Goal: Use online tool/utility: Utilize a website feature to perform a specific function

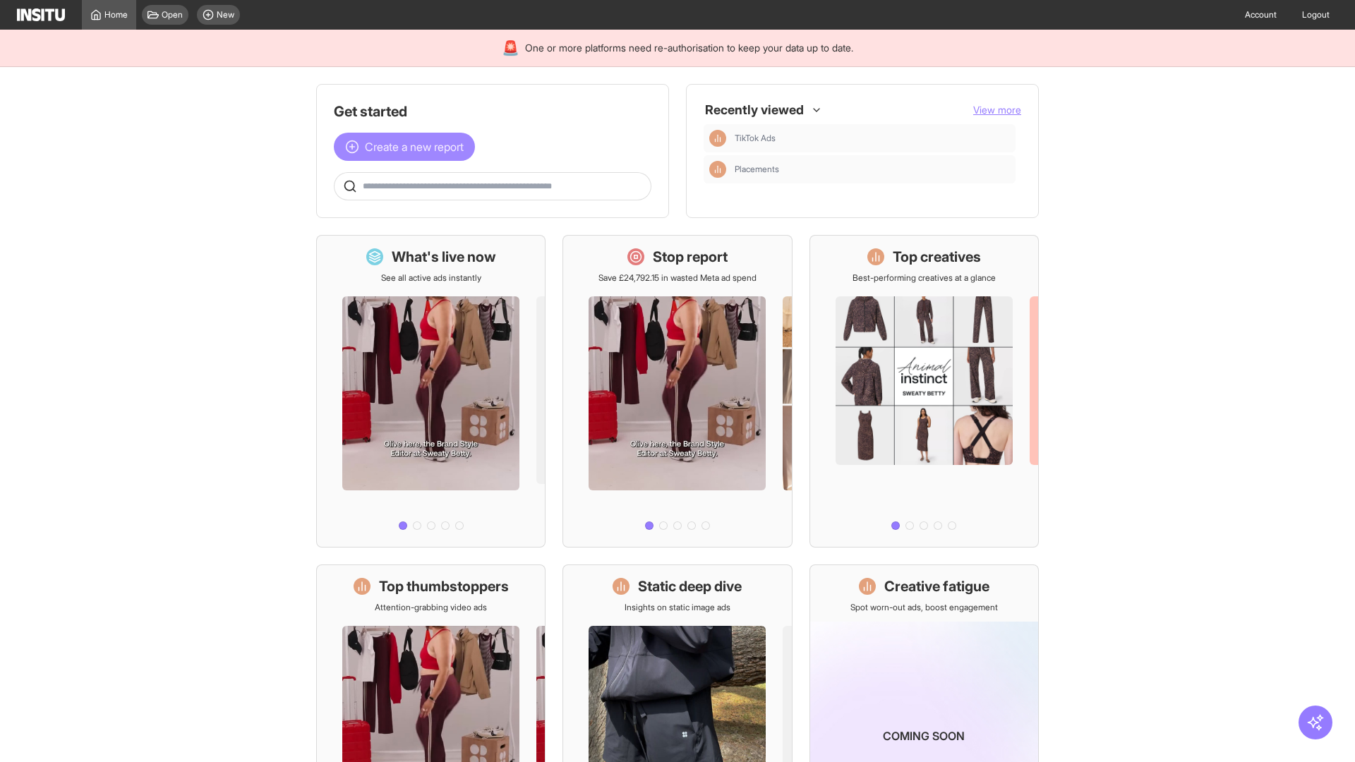
click at [408, 147] on span "Create a new report" at bounding box center [414, 146] width 99 height 17
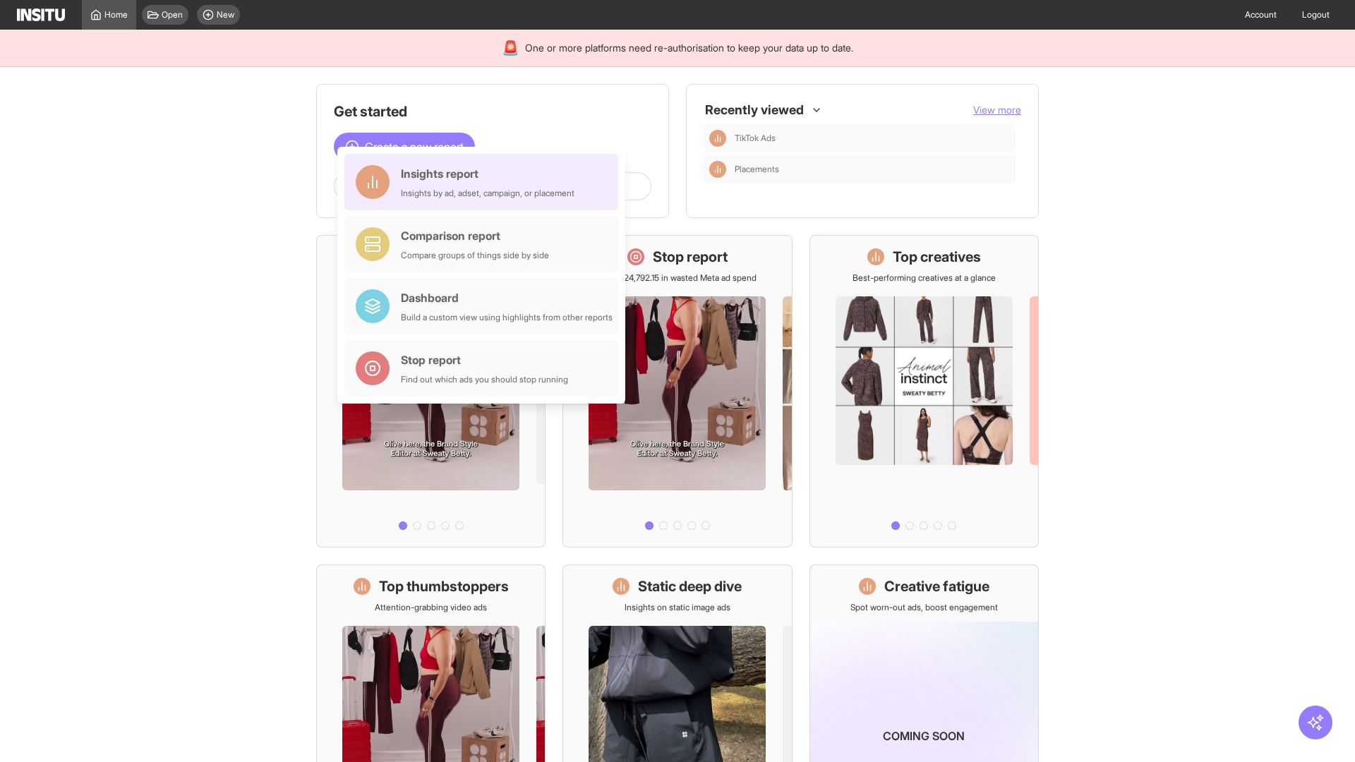
click at [485, 182] on div "Insights report Insights by ad, adset, campaign, or placement" at bounding box center [488, 182] width 174 height 34
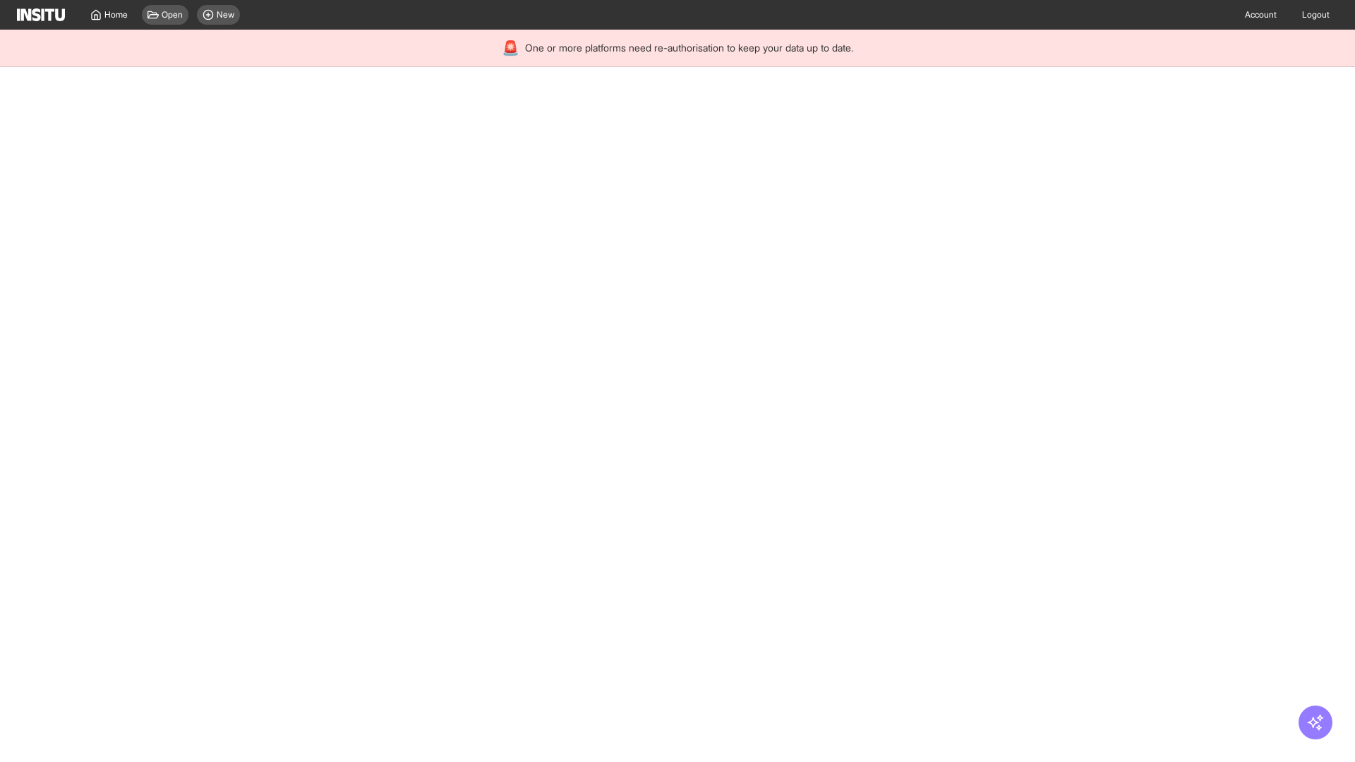
select select "**"
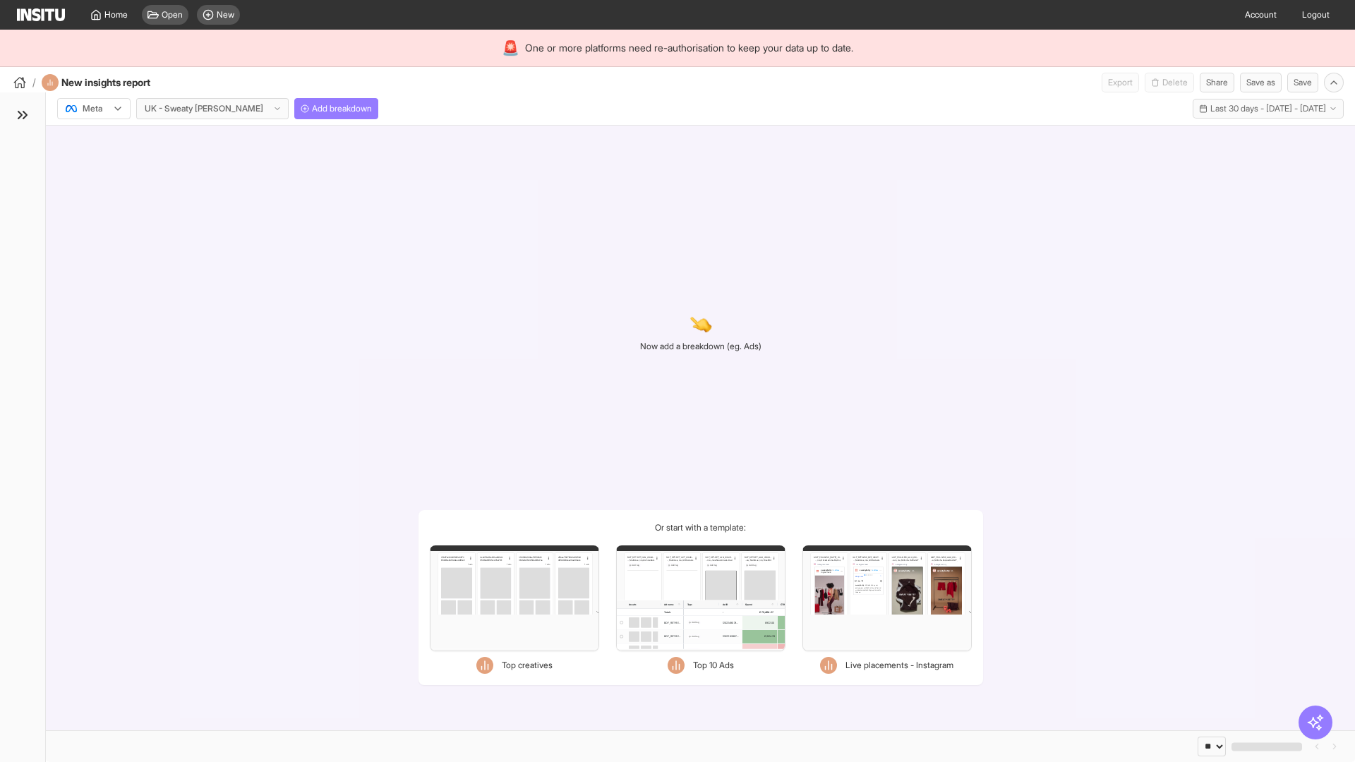
click at [94, 109] on div at bounding box center [84, 109] width 40 height 14
click at [93, 139] on span "Meta" at bounding box center [92, 139] width 19 height 13
click at [312, 109] on span "Add breakdown" at bounding box center [342, 108] width 60 height 11
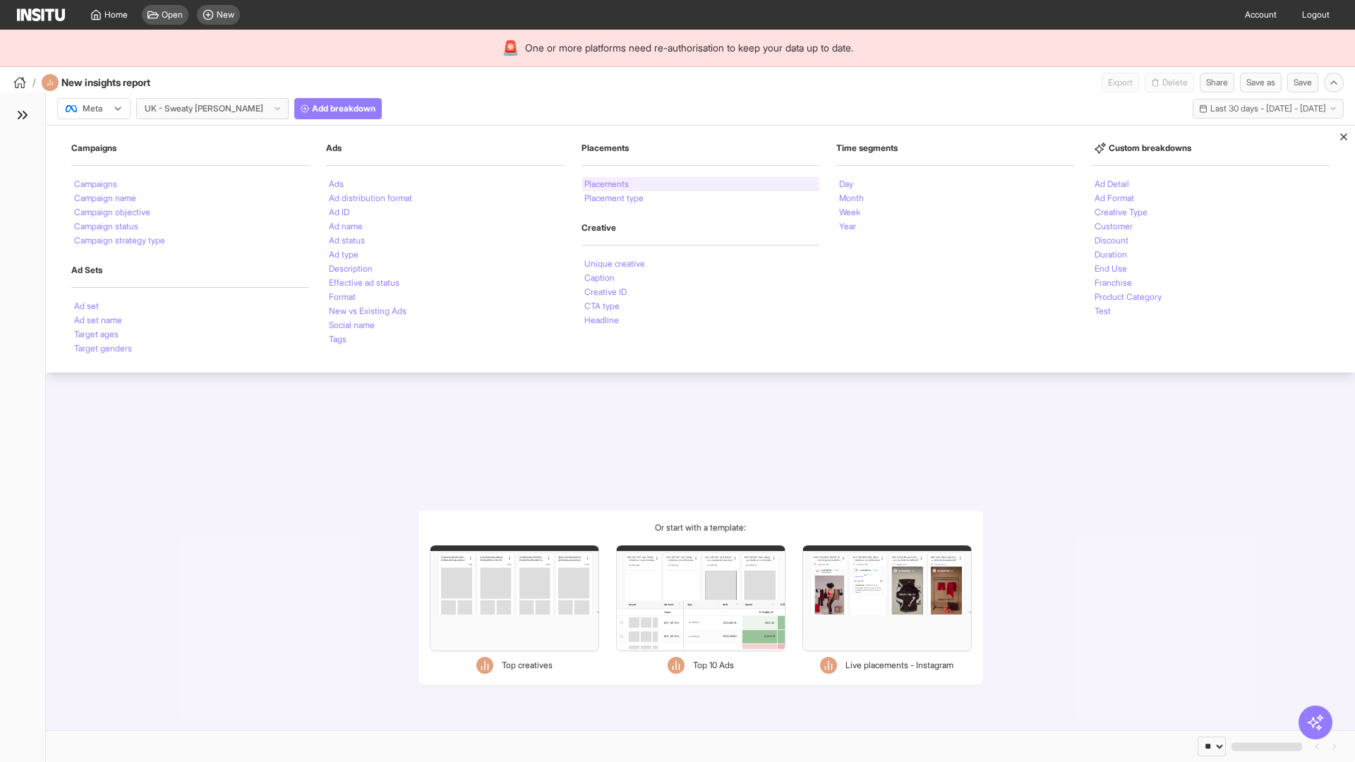
click at [607, 184] on li "Placements" at bounding box center [606, 184] width 44 height 8
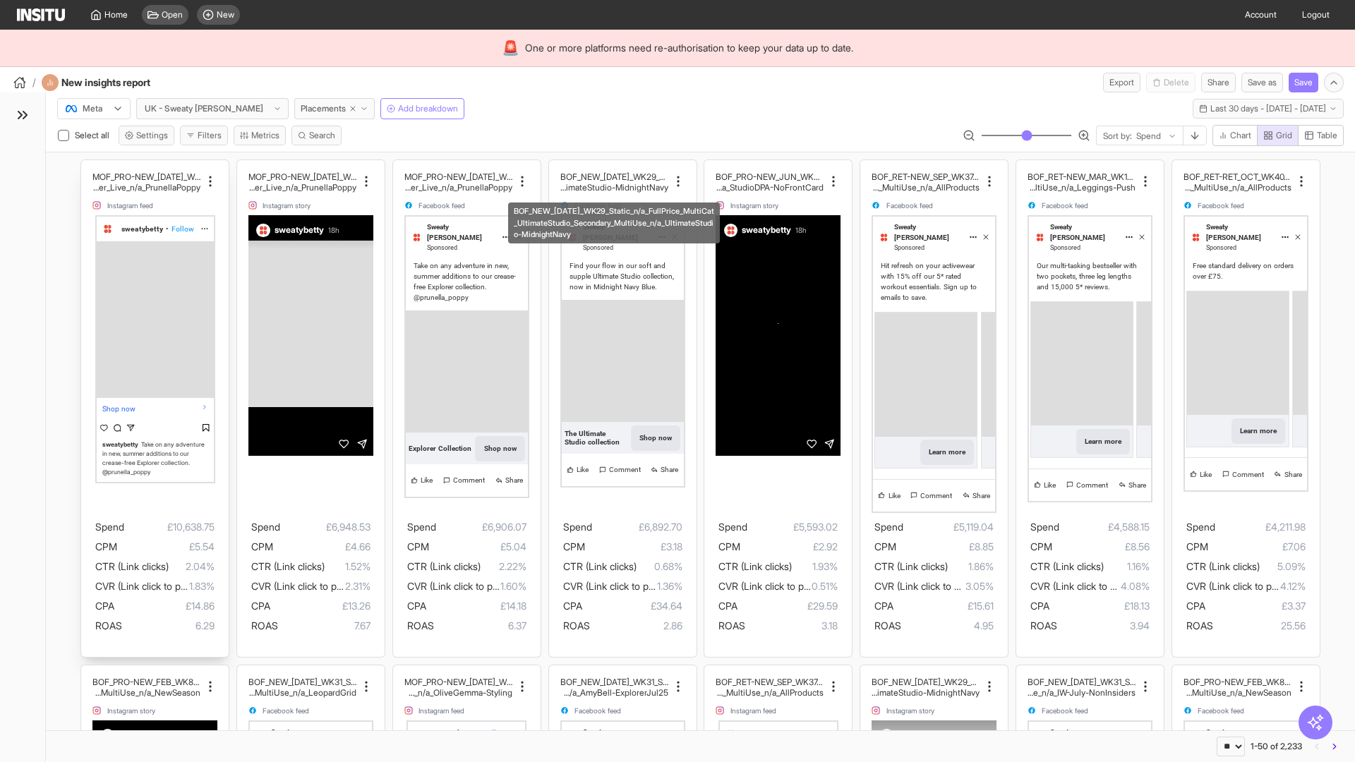
click at [88, 167] on div "MOF_PRO-NEW_[DATE]_WK30_Static_n/a_FullPrice_Multi Cat_Explorer_Influencer_Live…" at bounding box center [154, 408] width 147 height 497
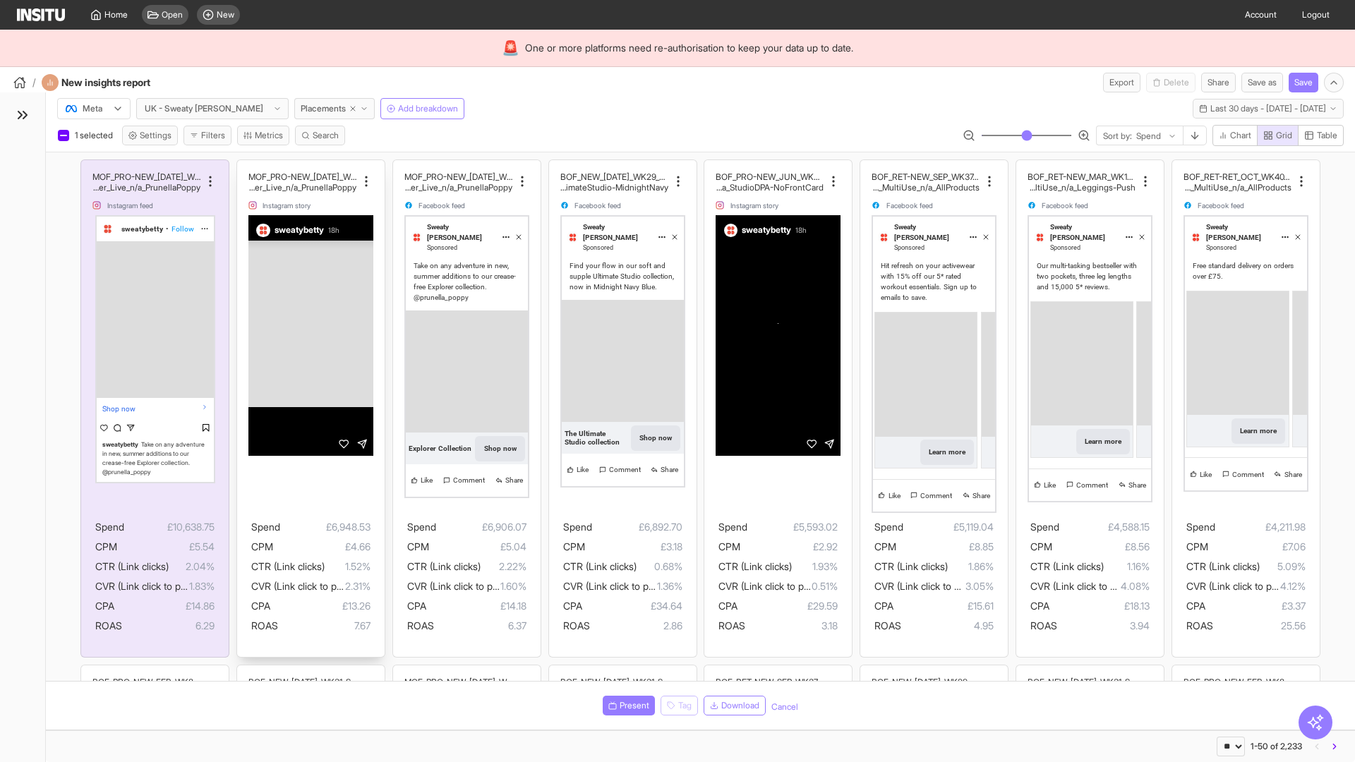
click at [243, 167] on div "MOF_PRO-NEW_[DATE]_WK30_Static_n/a_FullPrice_Multi Cat_Explorer_Influencer_Live…" at bounding box center [310, 408] width 147 height 497
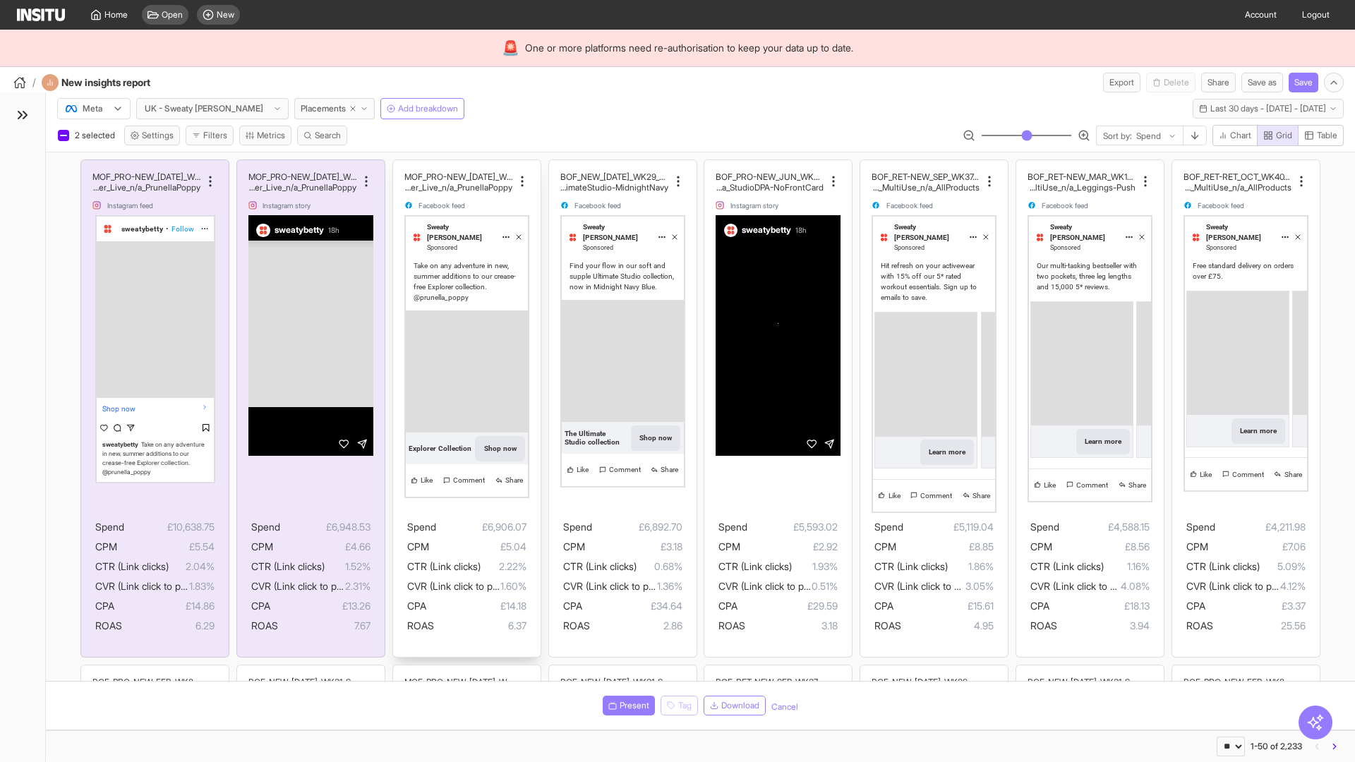
click at [399, 167] on div "MOF_PRO-NEW_[DATE]_WK30_Static_n/a_FullPrice_Multi Cat_Explorer_Influencer_Live…" at bounding box center [466, 408] width 147 height 497
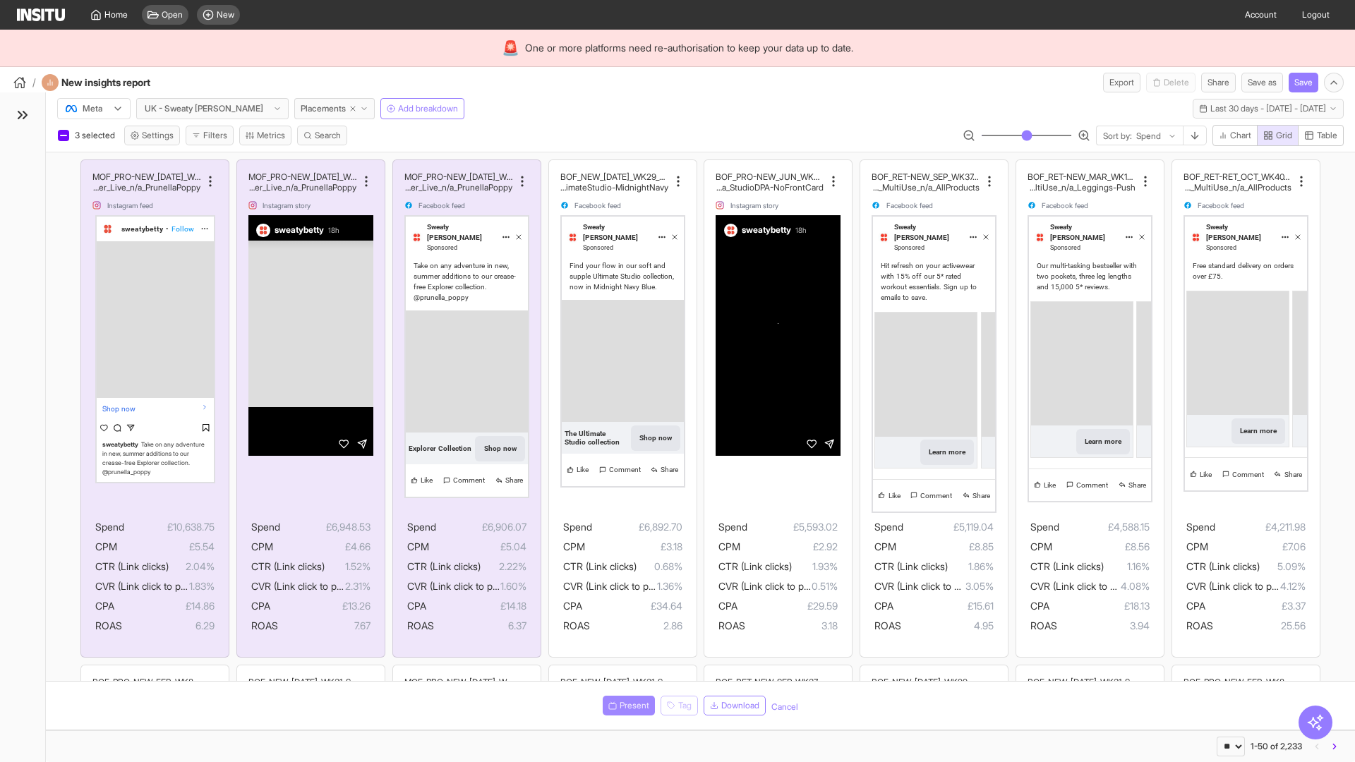
click at [626, 706] on span "Present" at bounding box center [635, 705] width 30 height 11
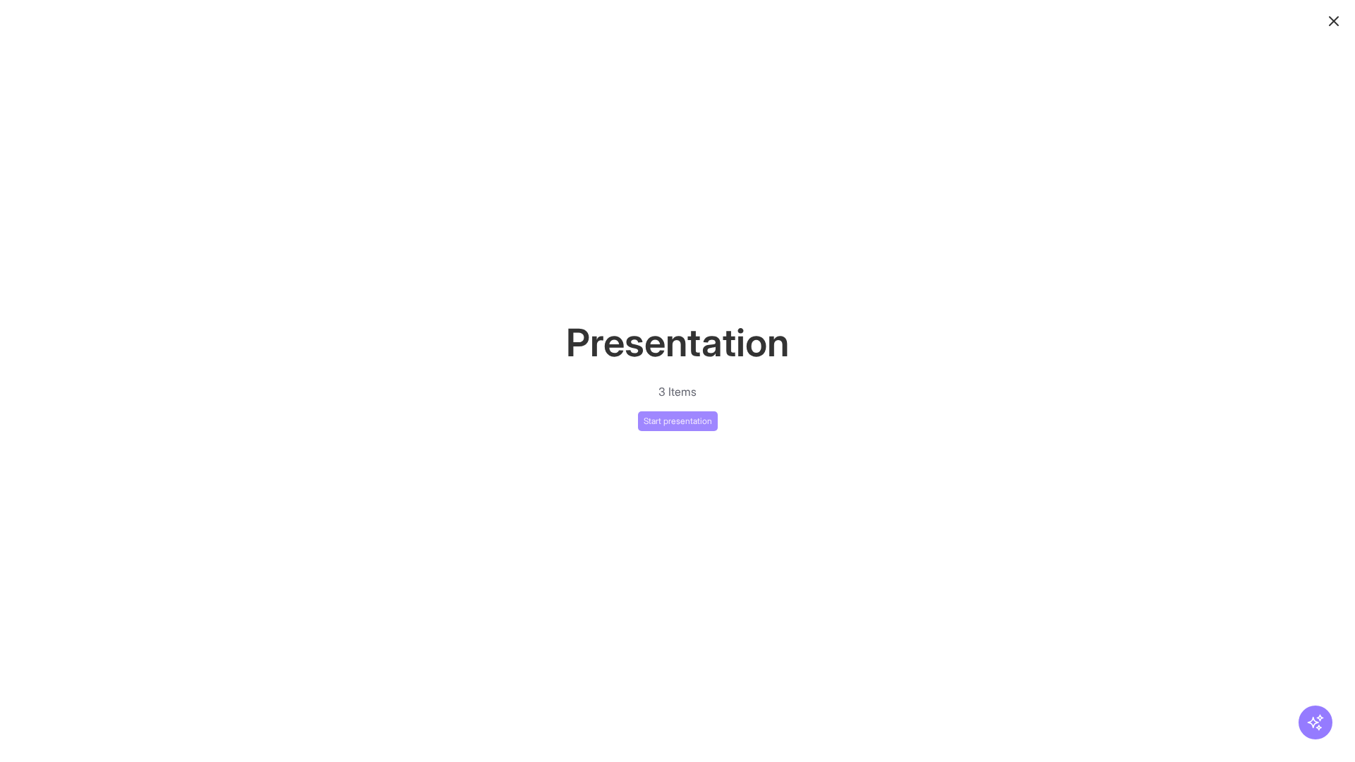
click at [678, 421] on button "Start presentation" at bounding box center [678, 421] width 80 height 20
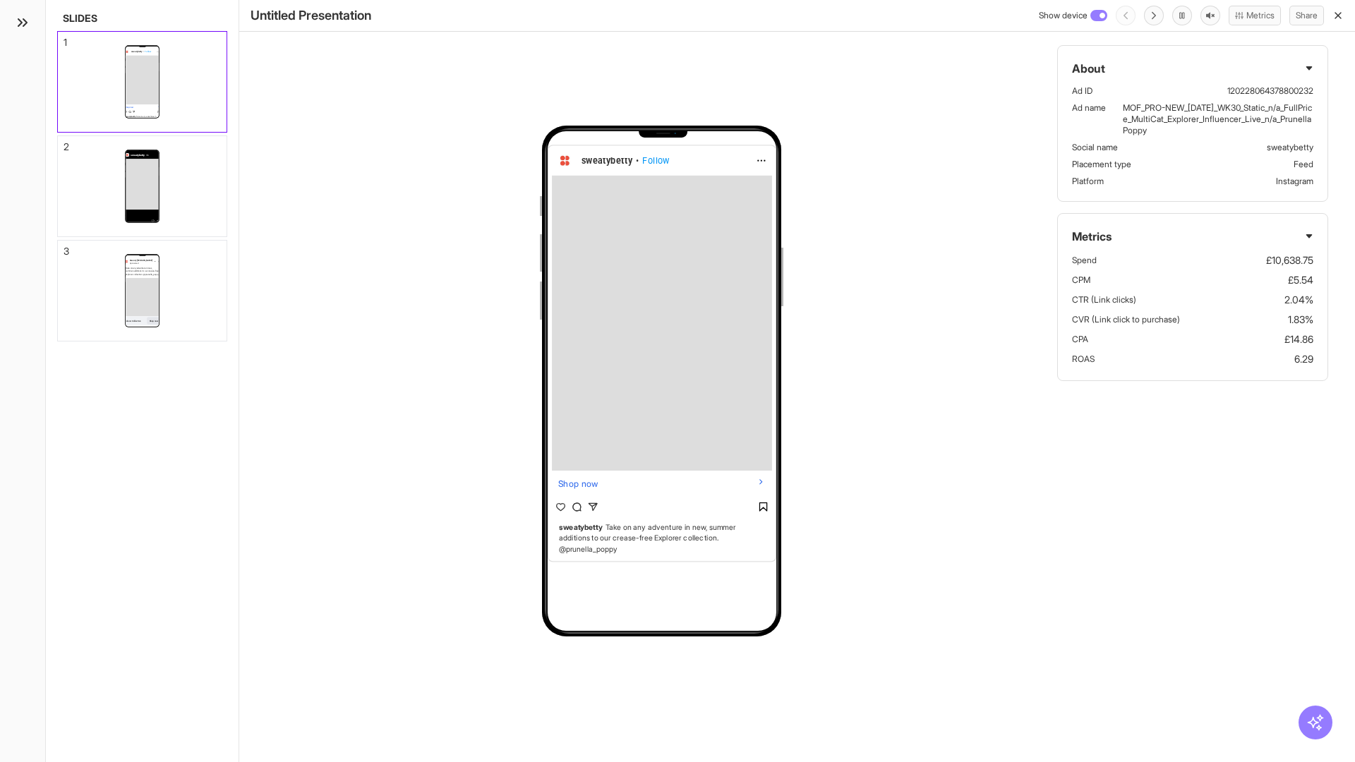
click at [64, 38] on div "1" at bounding box center [66, 42] width 4 height 10
click at [64, 143] on div "2" at bounding box center [67, 147] width 6 height 10
